Goal: Task Accomplishment & Management: Use online tool/utility

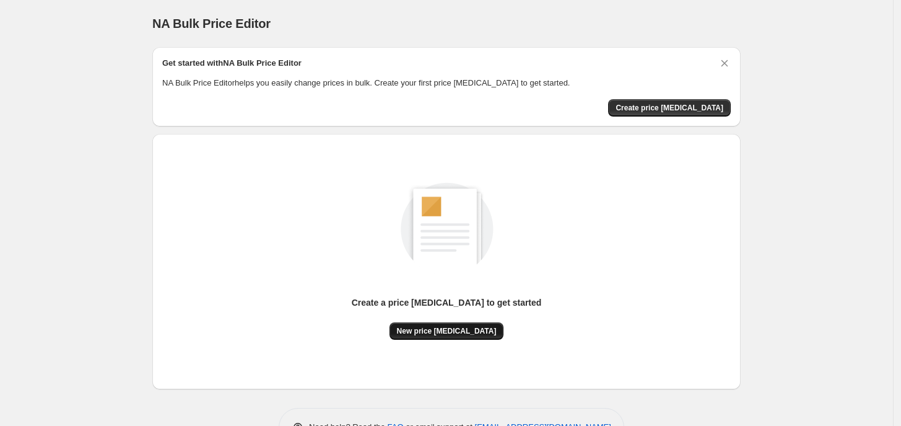
click at [452, 330] on span "New price [MEDICAL_DATA]" at bounding box center [447, 331] width 100 height 10
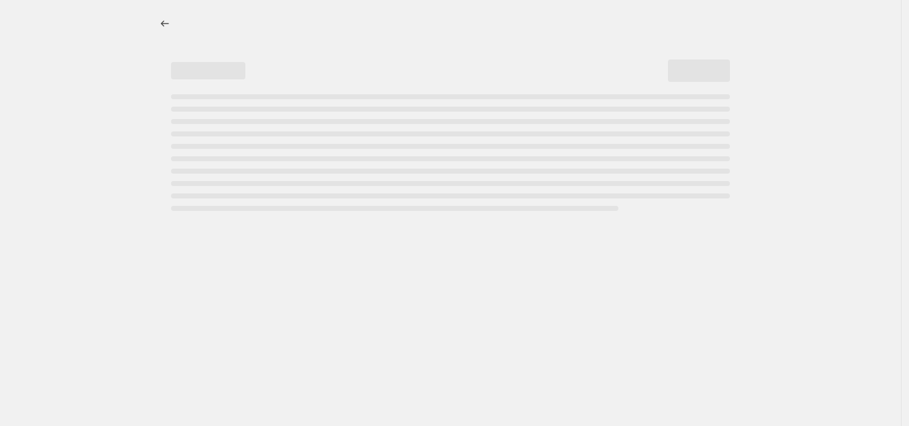
select select "percentage"
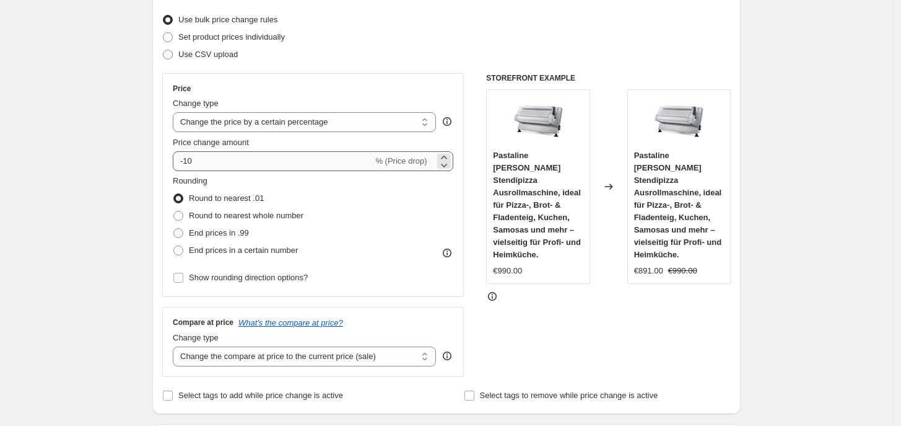
scroll to position [77, 0]
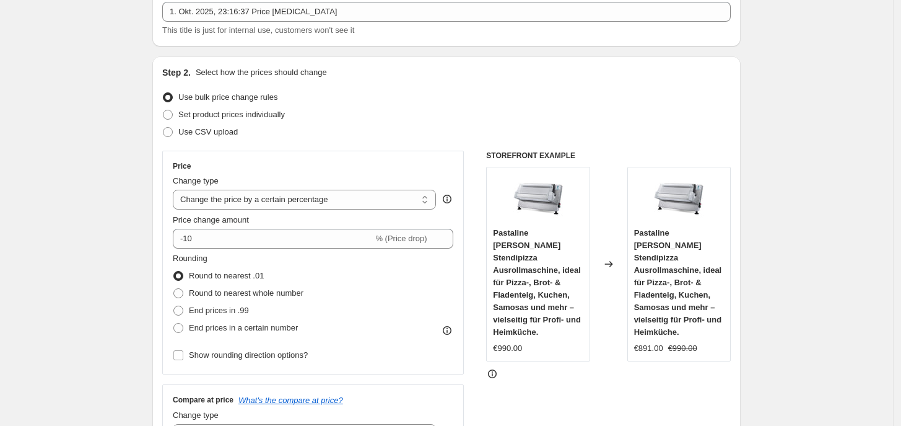
click at [279, 226] on div "Price change amount -10 % (Price drop)" at bounding box center [313, 231] width 281 height 35
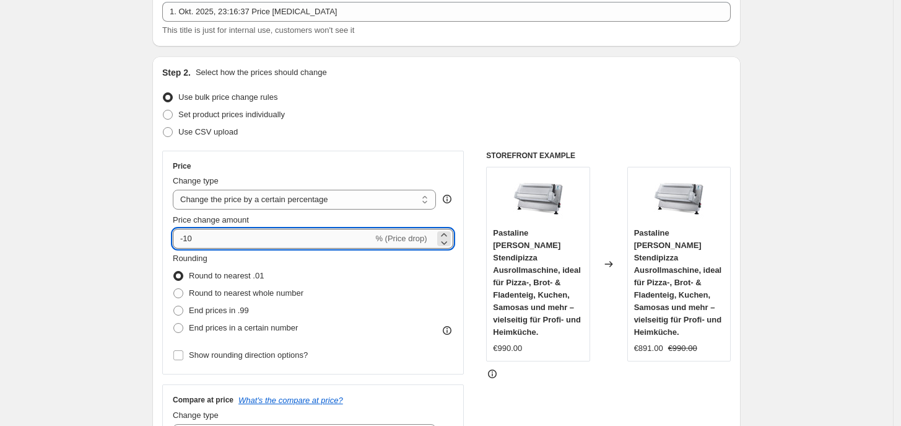
click at [279, 236] on input "-10" at bounding box center [273, 239] width 200 height 20
type input "-1"
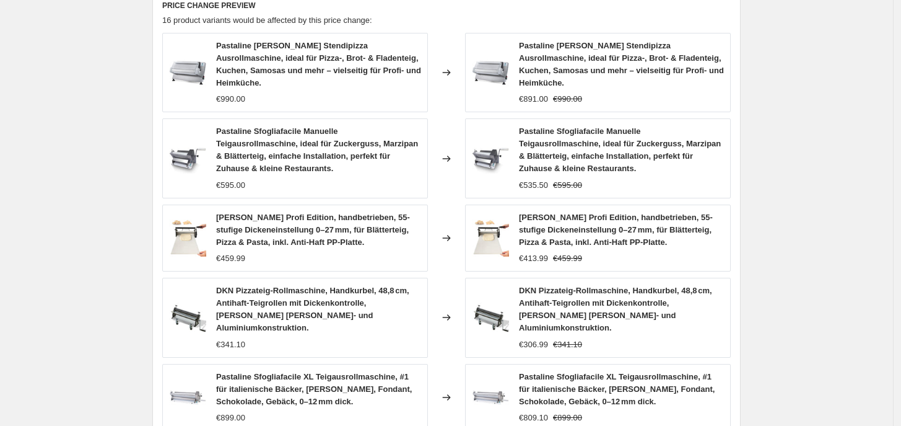
scroll to position [922, 0]
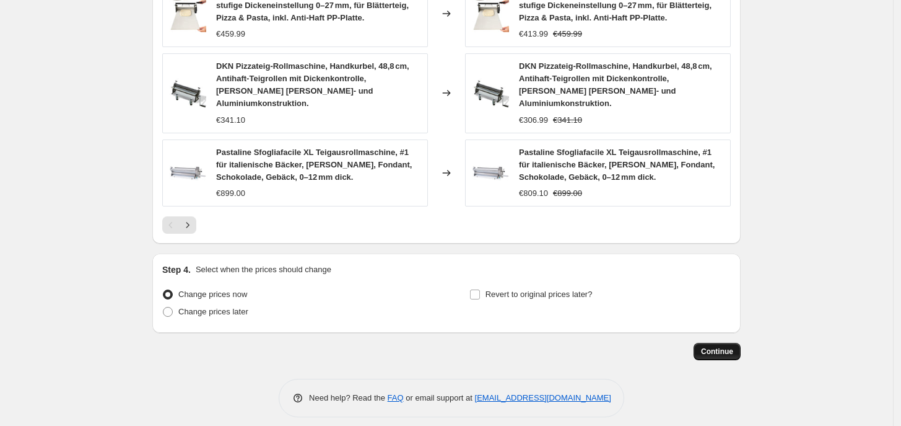
type input "-35"
click at [704, 343] on button "Continue" at bounding box center [717, 351] width 47 height 17
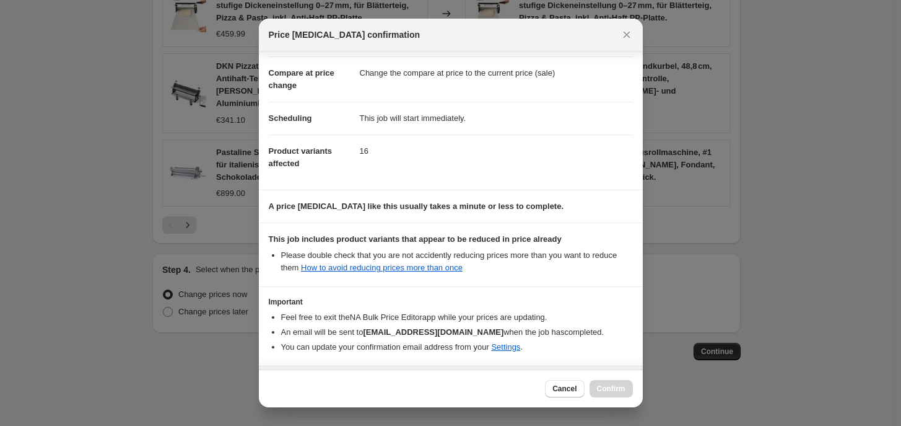
scroll to position [97, 0]
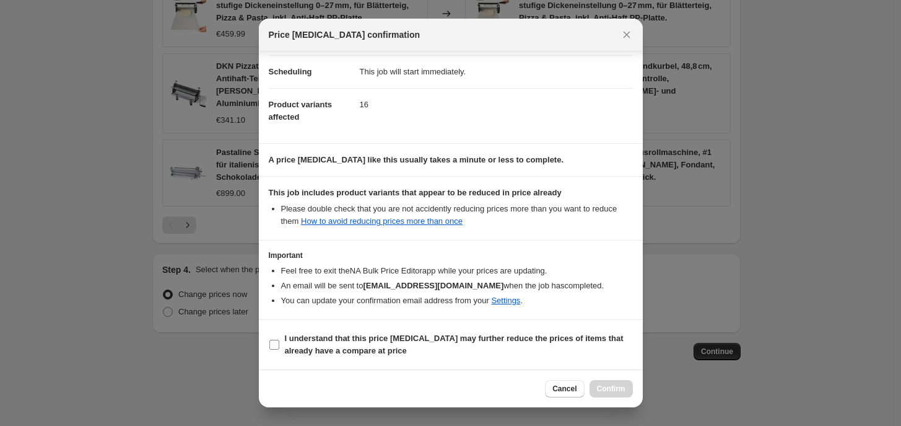
click at [344, 349] on b "I understand that this price [MEDICAL_DATA] may further reduce the prices of it…" at bounding box center [454, 344] width 339 height 22
click at [279, 349] on input "I understand that this price [MEDICAL_DATA] may further reduce the prices of it…" at bounding box center [274, 344] width 10 height 10
checkbox input "true"
click at [608, 384] on span "Confirm" at bounding box center [611, 388] width 28 height 10
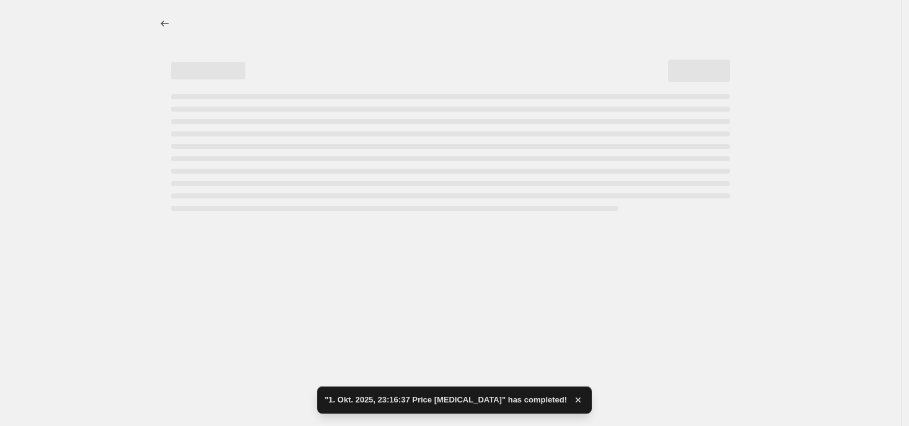
select select "percentage"
